Goal: Information Seeking & Learning: Learn about a topic

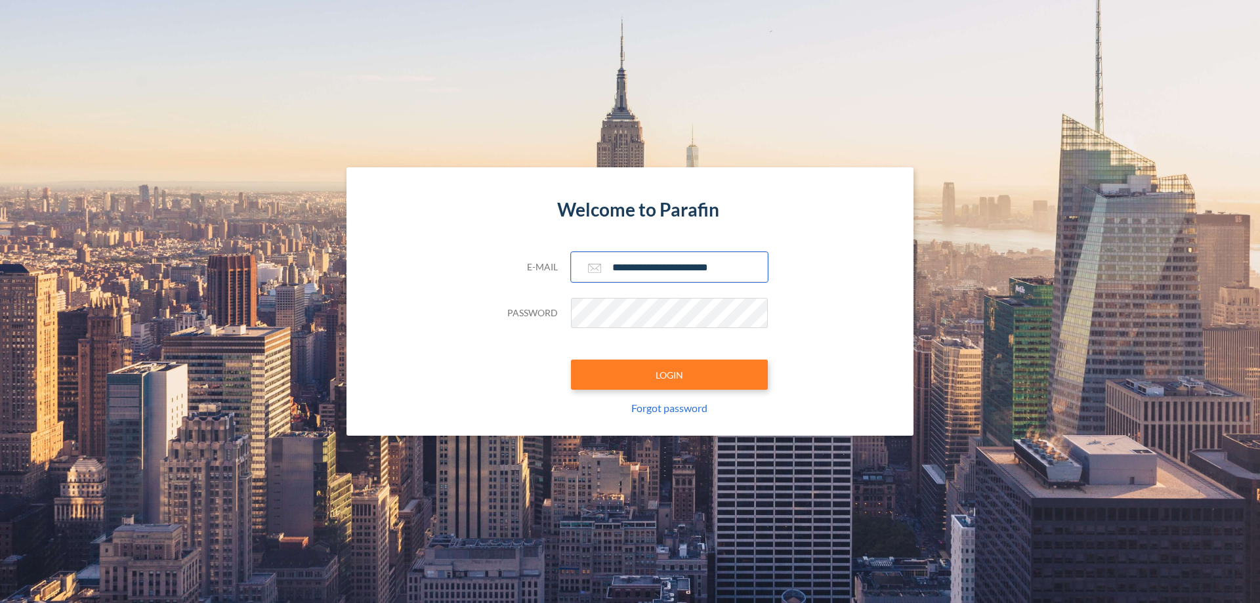
type input "**********"
click at [669, 375] on button "LOGIN" at bounding box center [669, 375] width 197 height 30
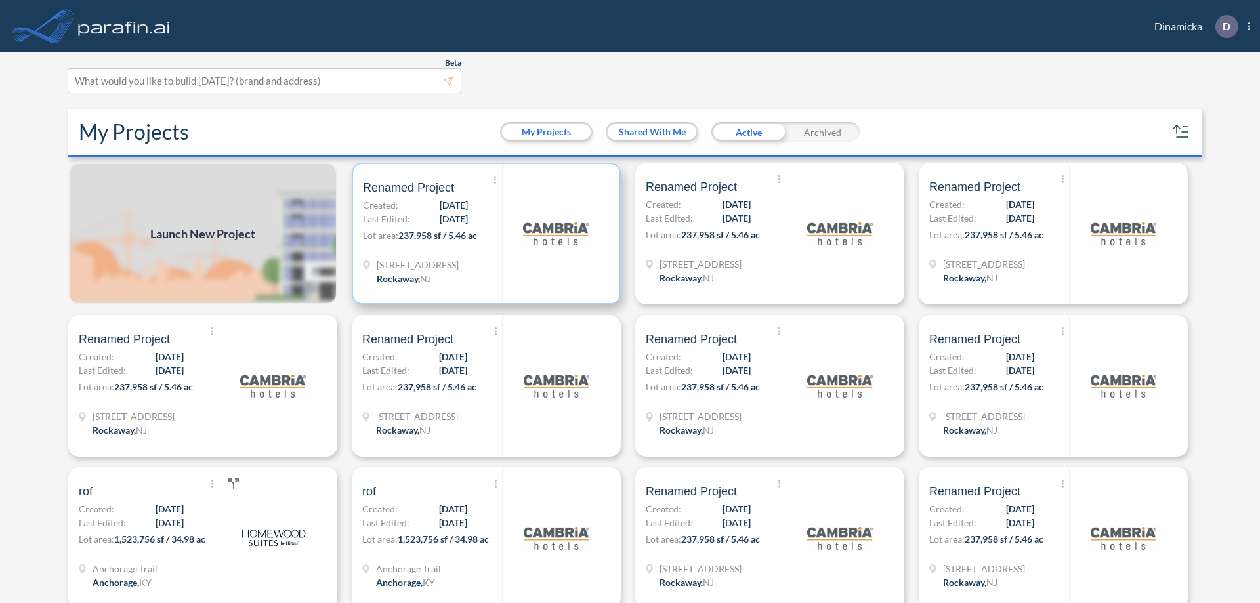
scroll to position [3, 0]
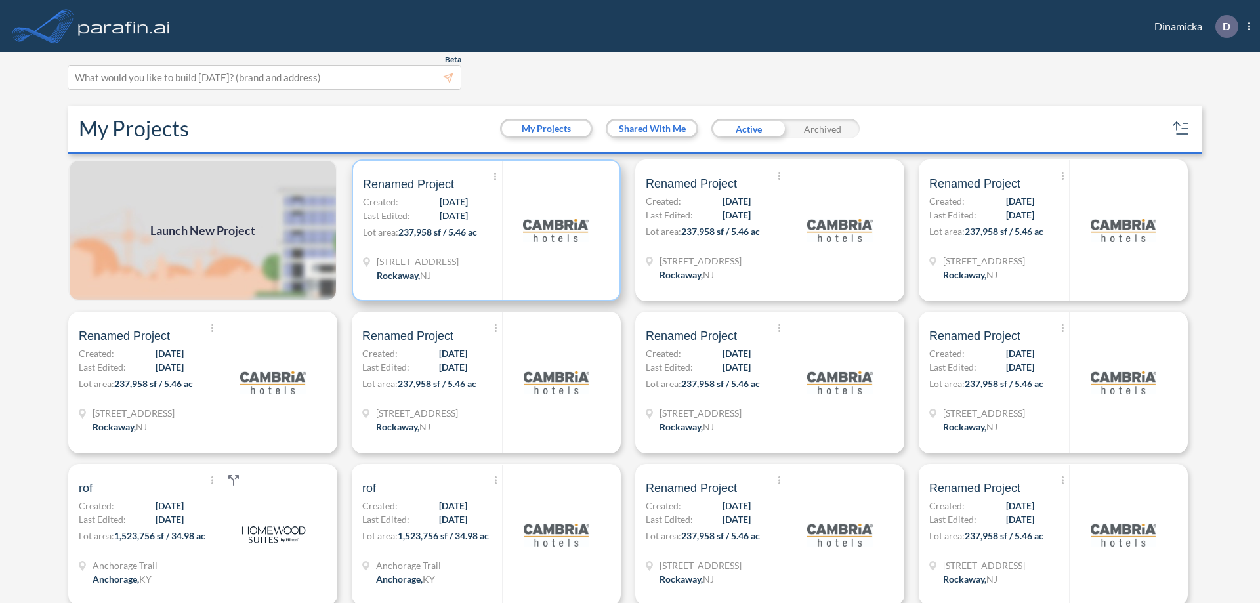
click at [484, 230] on p "Lot area: 237,958 sf / 5.46 ac" at bounding box center [432, 234] width 139 height 19
